Goal: Information Seeking & Learning: Learn about a topic

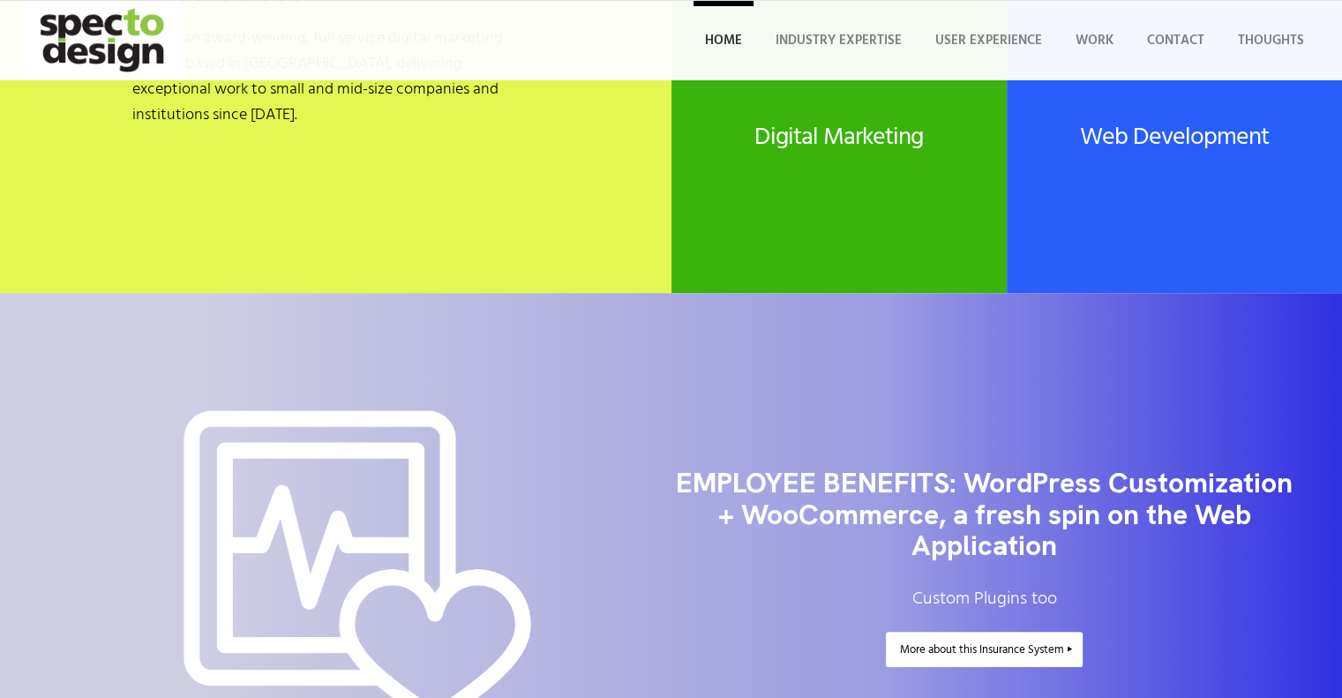
scroll to position [265, 0]
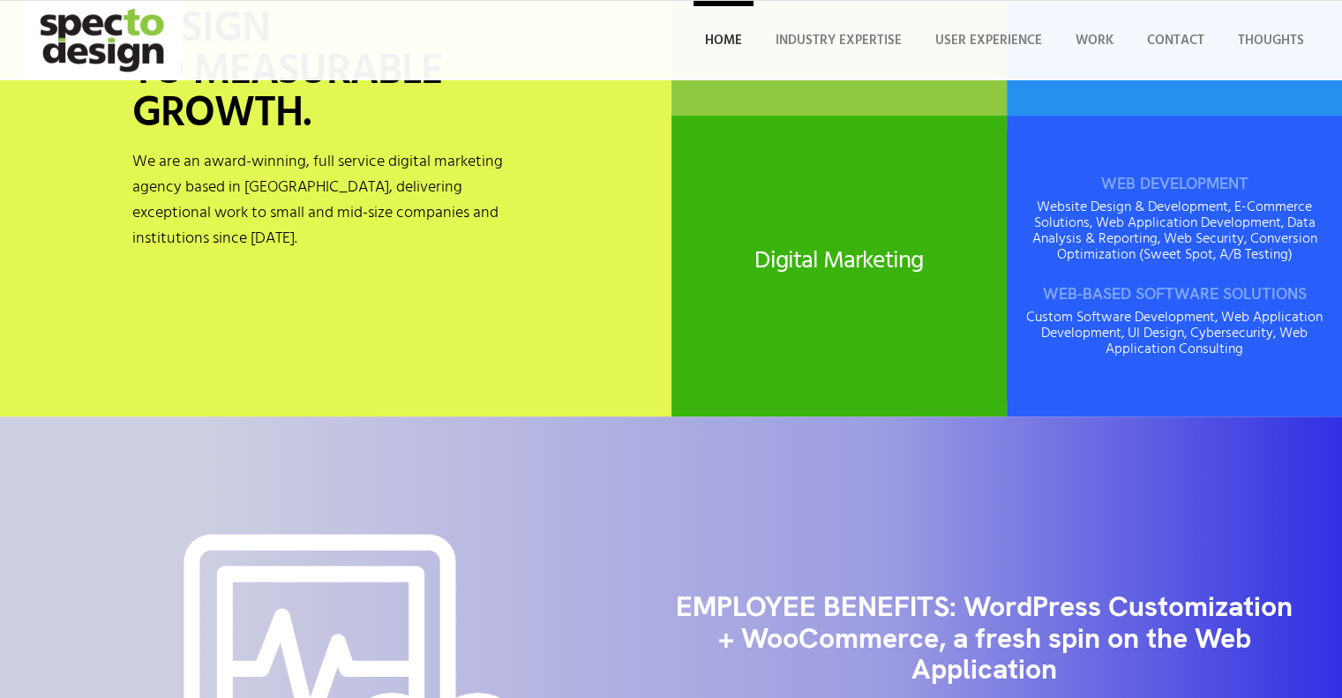
click at [1102, 253] on div "WEB DEVELOPMENT Website Design & Development, E-Commerce Solutions, Web Applica…" at bounding box center [1174, 266] width 335 height 271
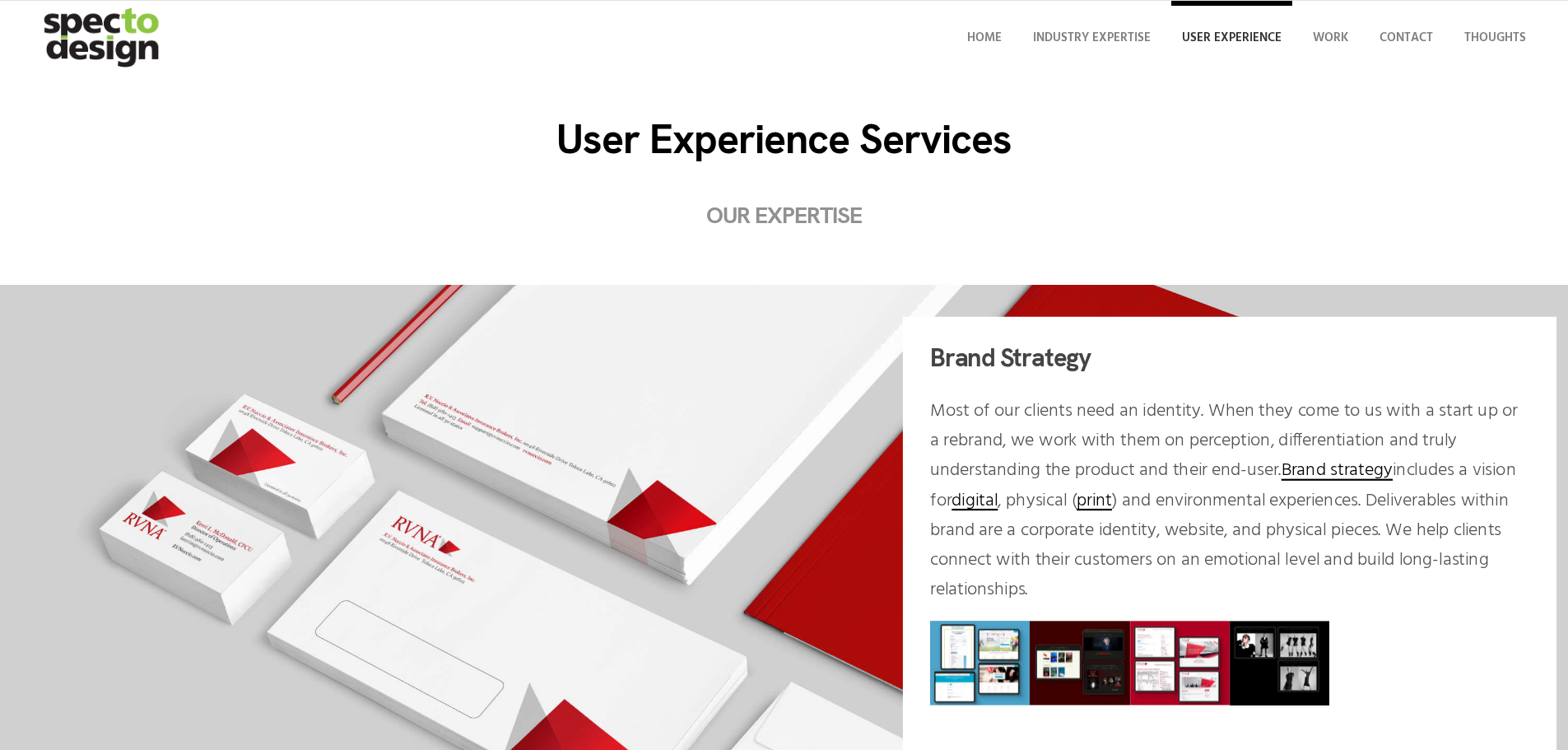
click at [105, 23] on img "specto-logo-2020" at bounding box center [104, 37] width 144 height 74
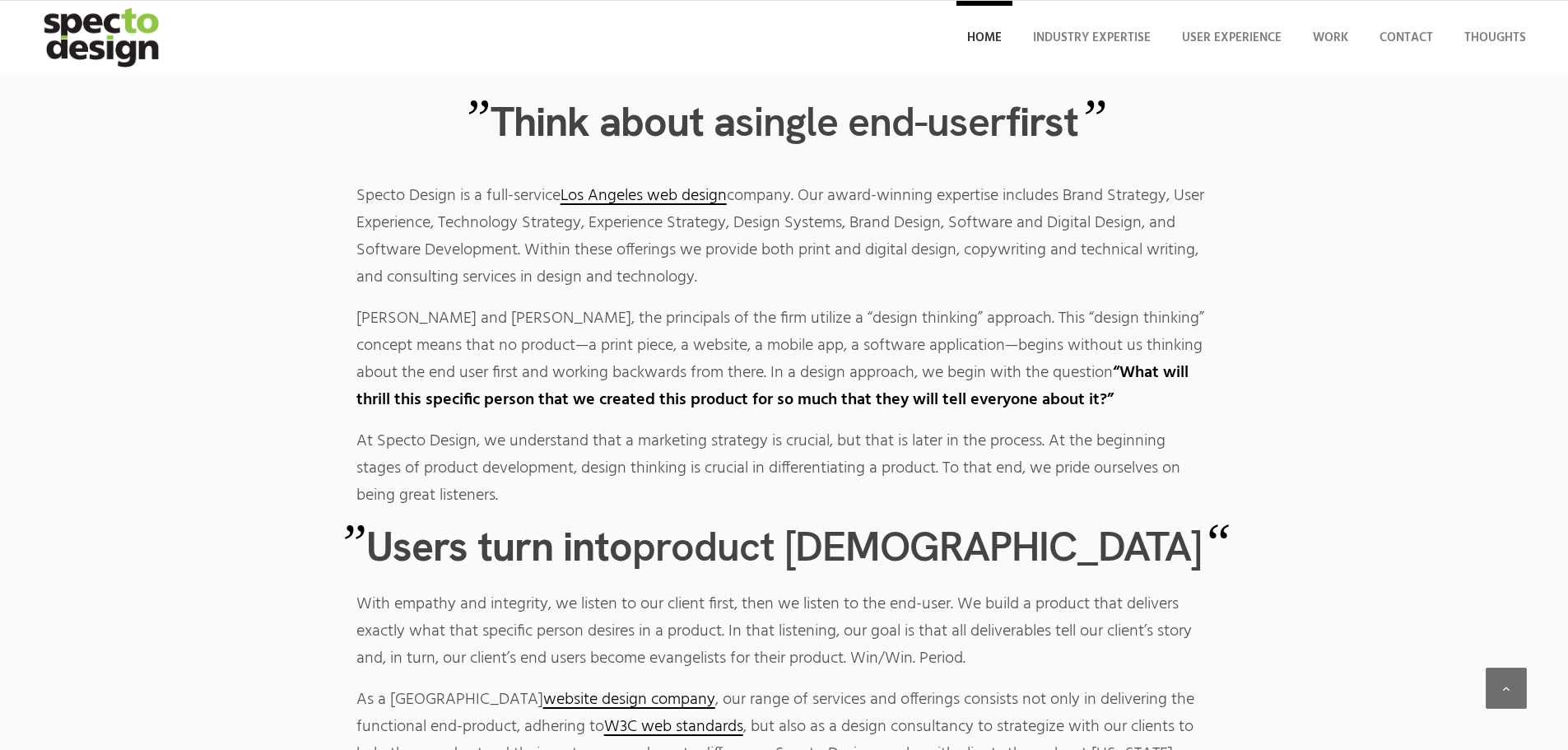
scroll to position [5680, 0]
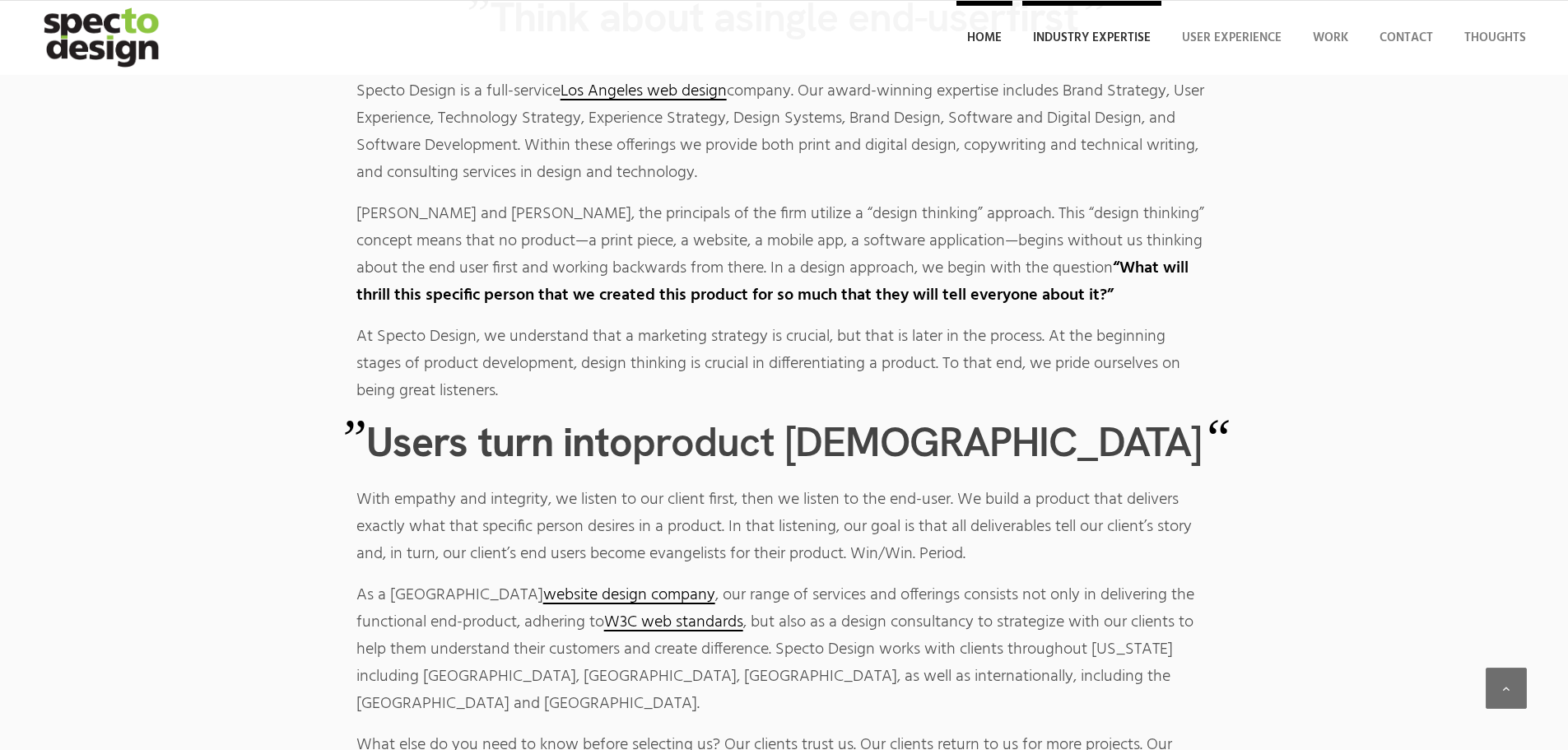
click at [1082, 37] on span "Industry Expertise" at bounding box center [1092, 37] width 118 height 20
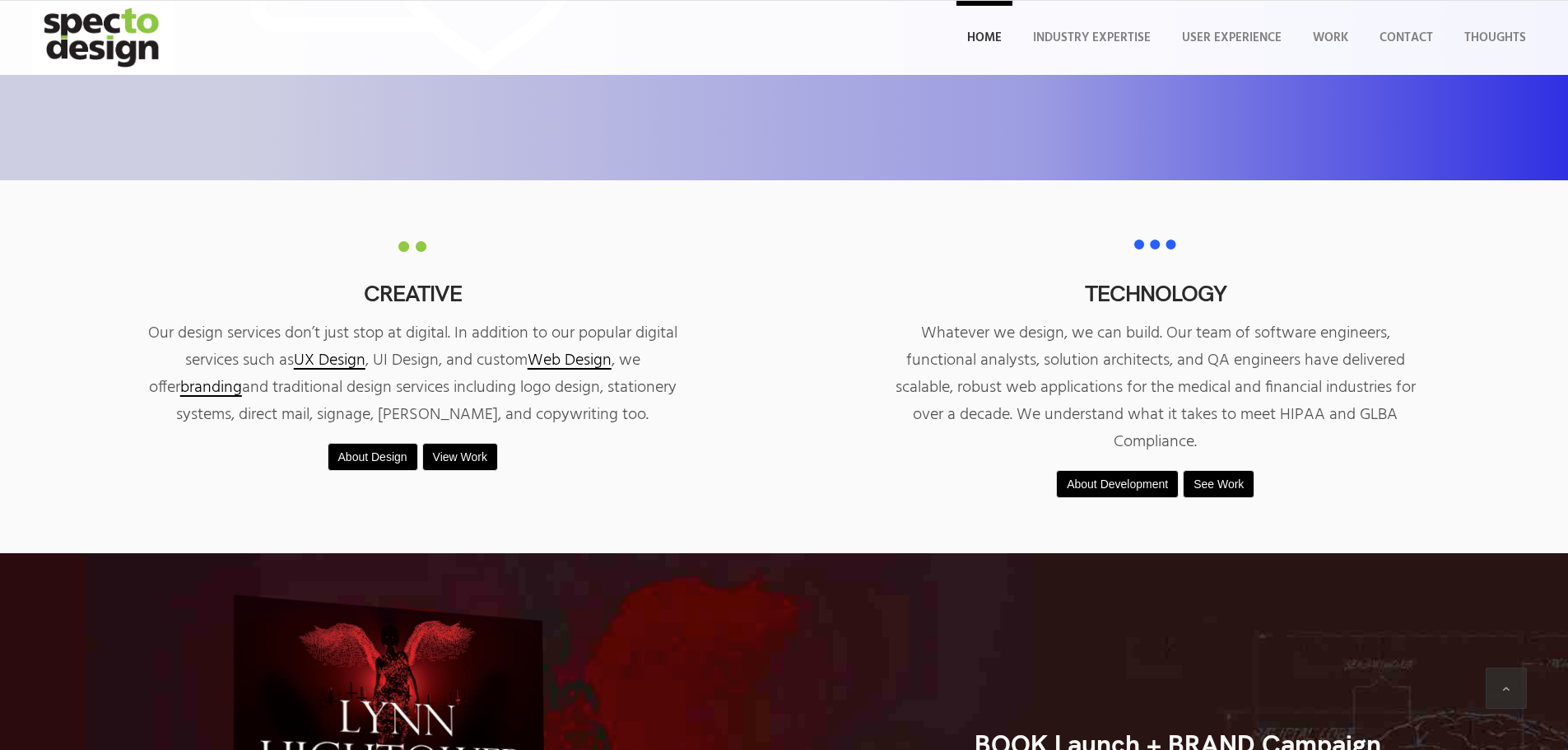
scroll to position [988, 0]
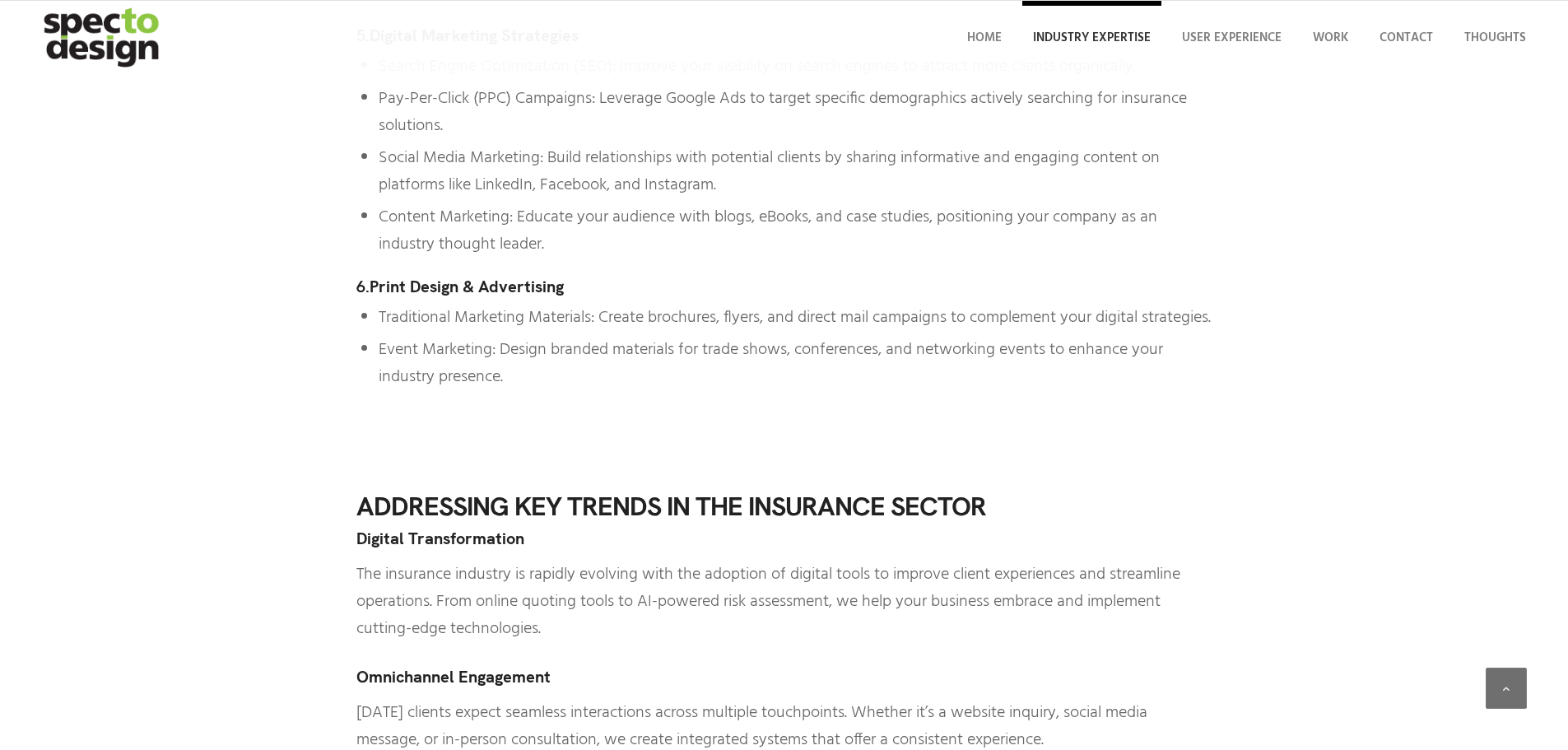
scroll to position [6422, 0]
